Goal: Find specific page/section: Find specific page/section

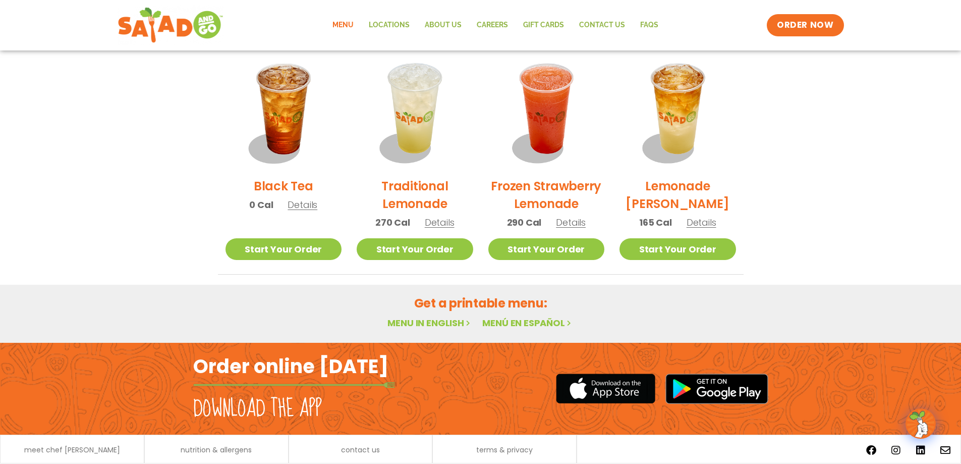
scroll to position [790, 0]
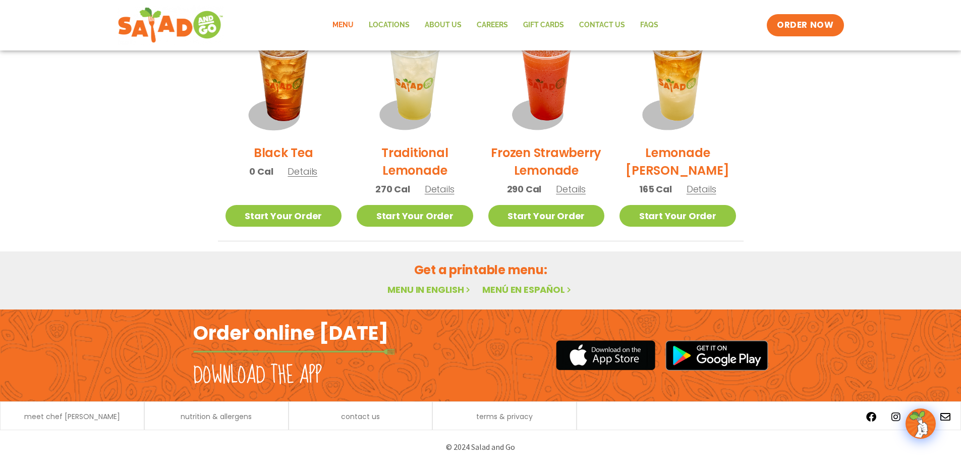
click at [403, 285] on link "Menu in English" at bounding box center [430, 289] width 85 height 13
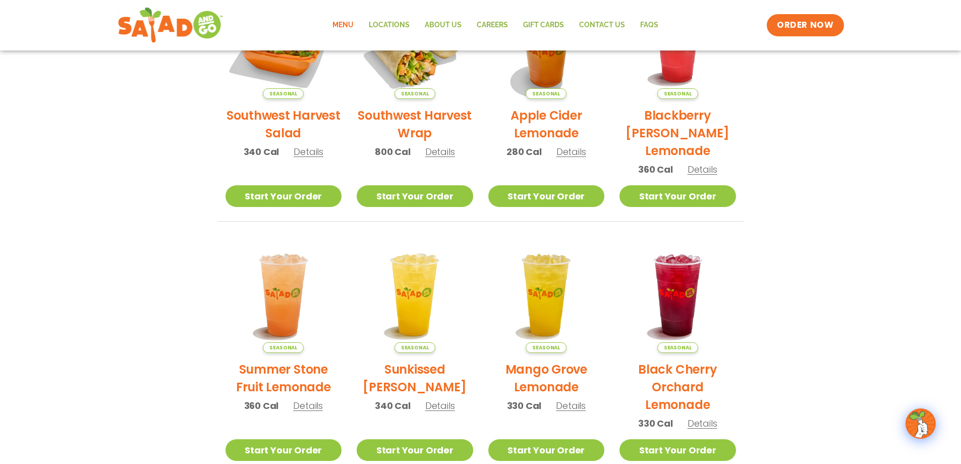
scroll to position [537, 0]
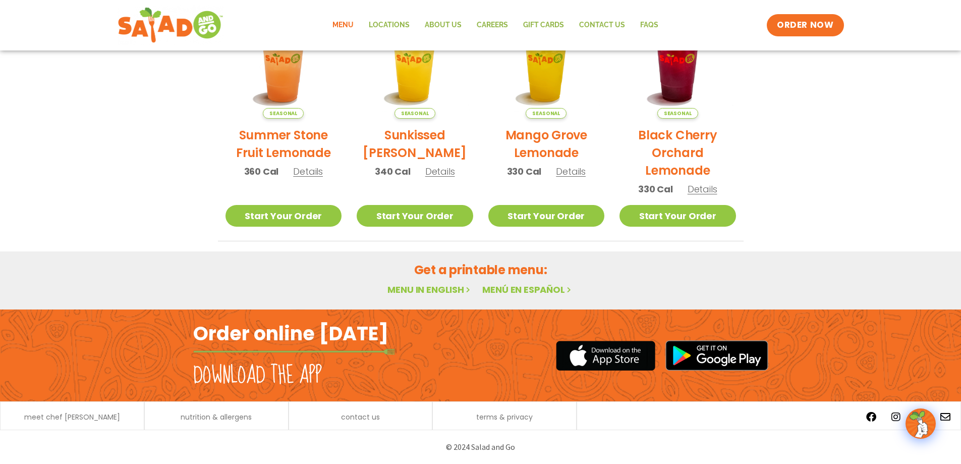
click at [442, 289] on link "Menu in English" at bounding box center [430, 289] width 85 height 13
